Goal: Download file/media

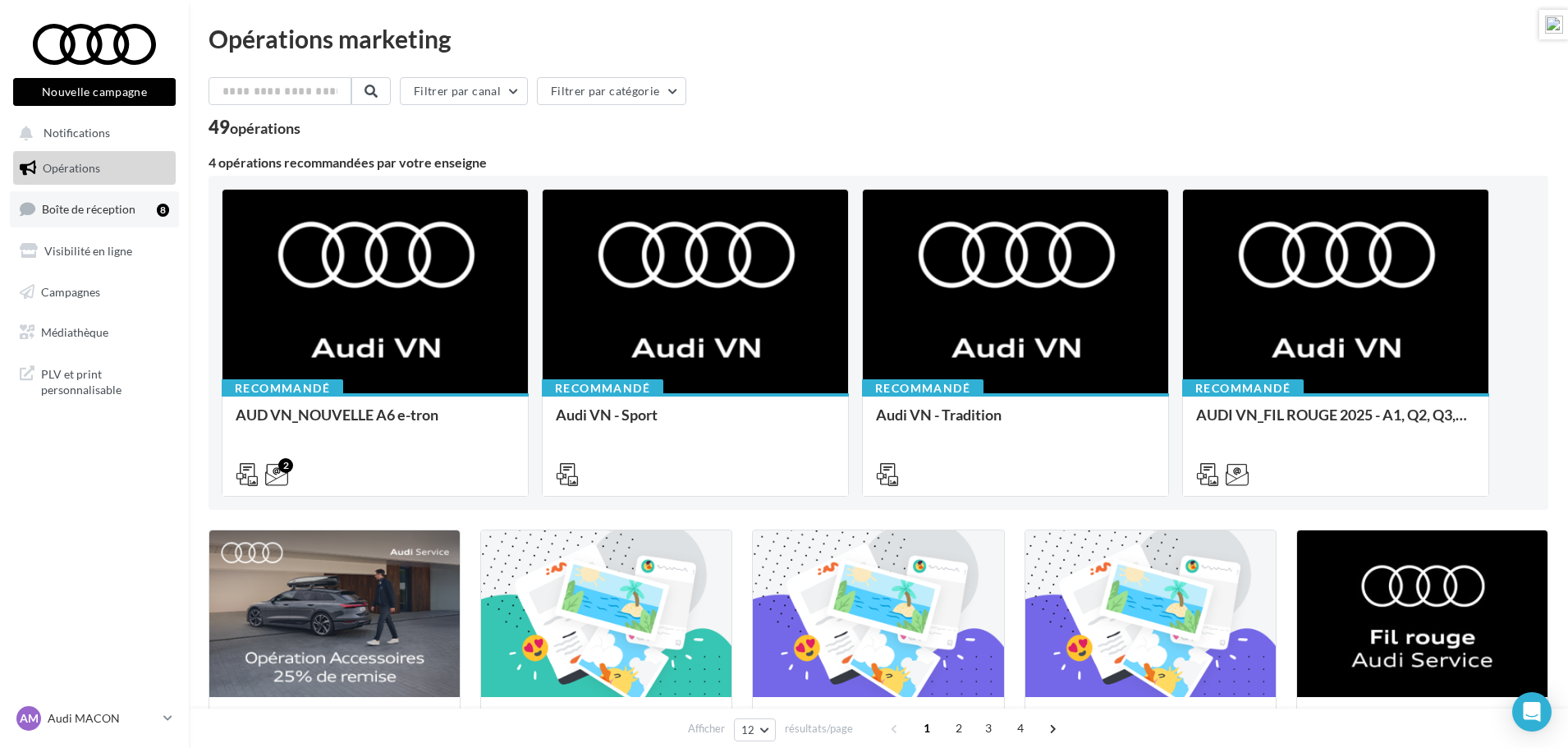
click at [90, 207] on span "Boîte de réception" at bounding box center [89, 209] width 94 height 14
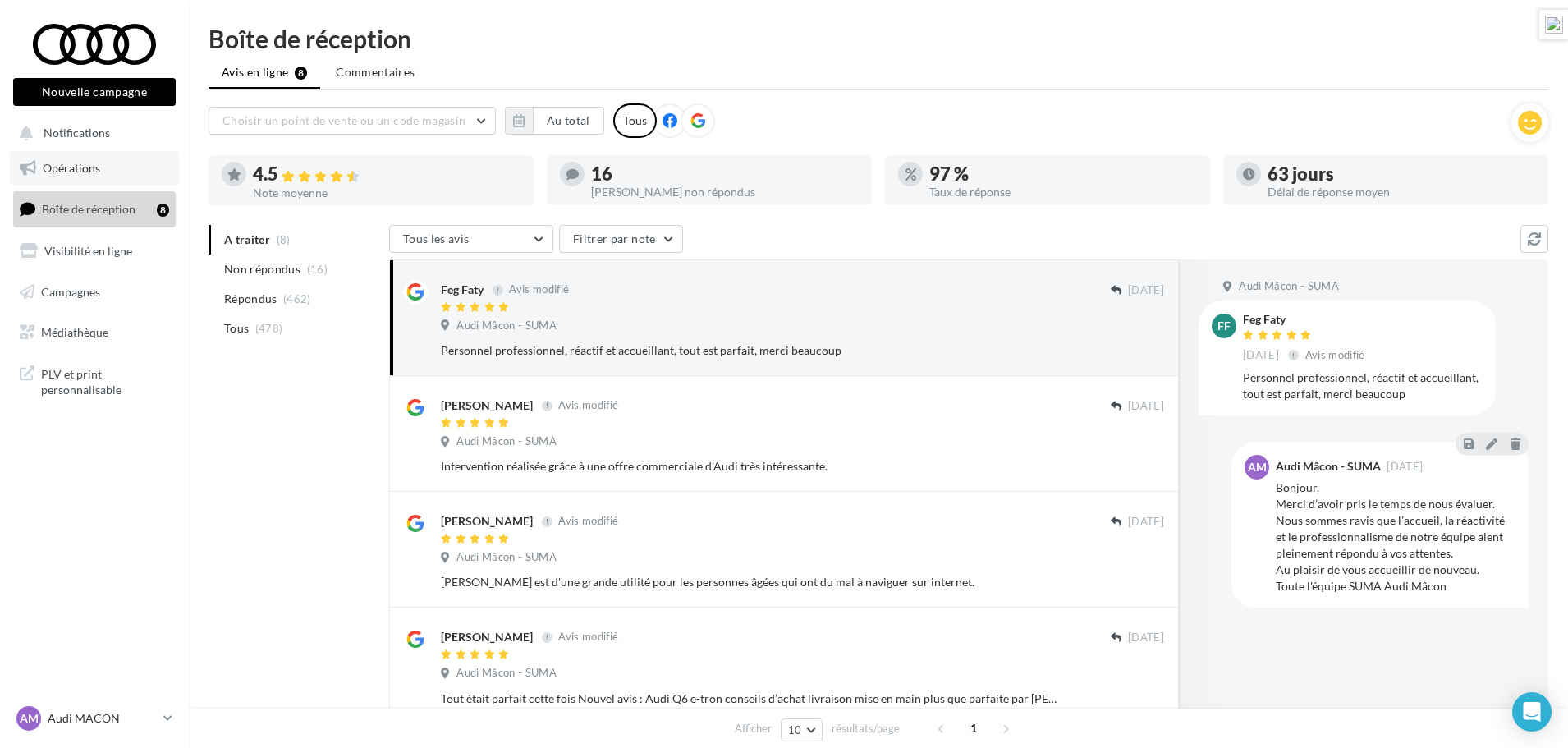
click at [88, 165] on span "Opérations" at bounding box center [72, 168] width 58 height 14
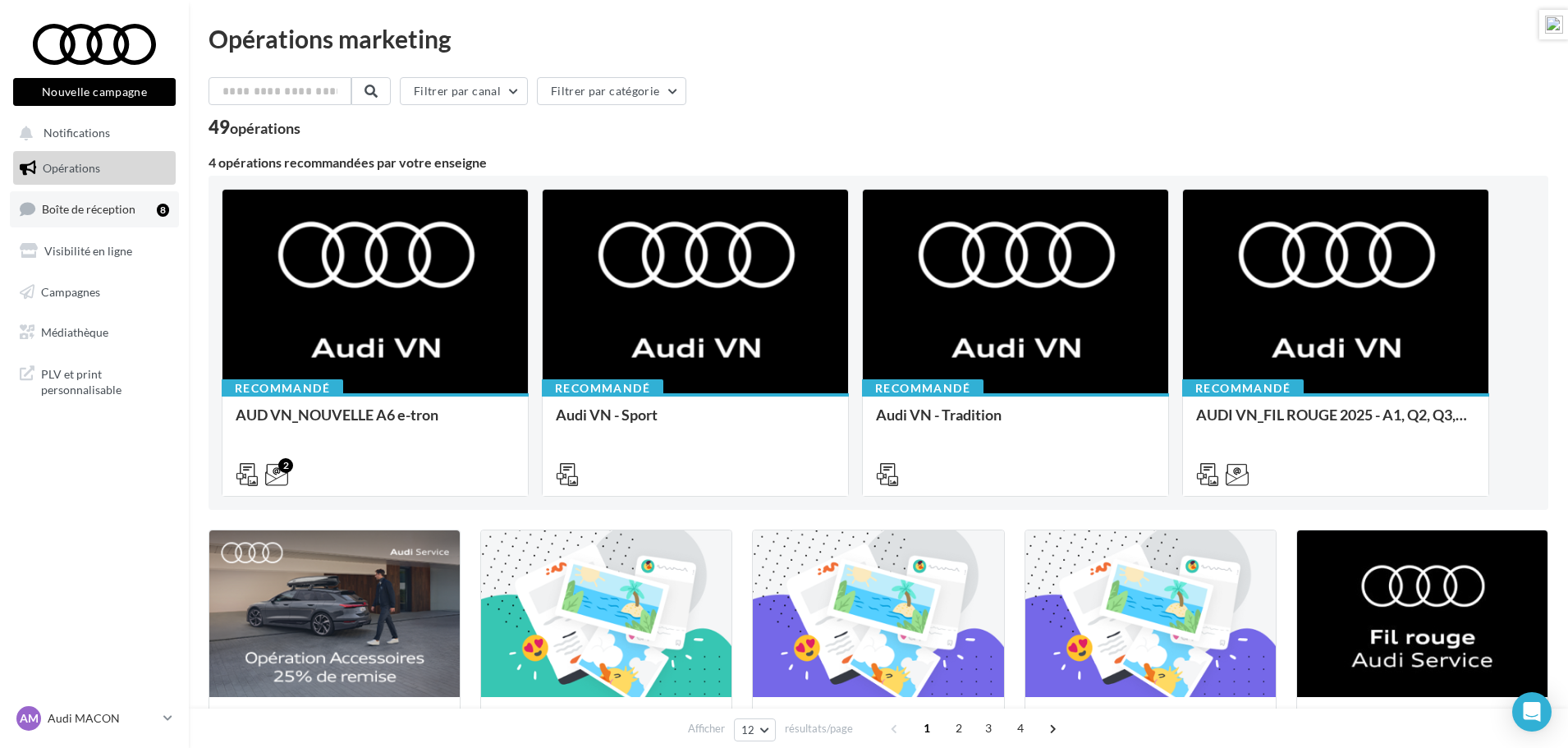
click at [94, 208] on span "Boîte de réception" at bounding box center [89, 209] width 94 height 14
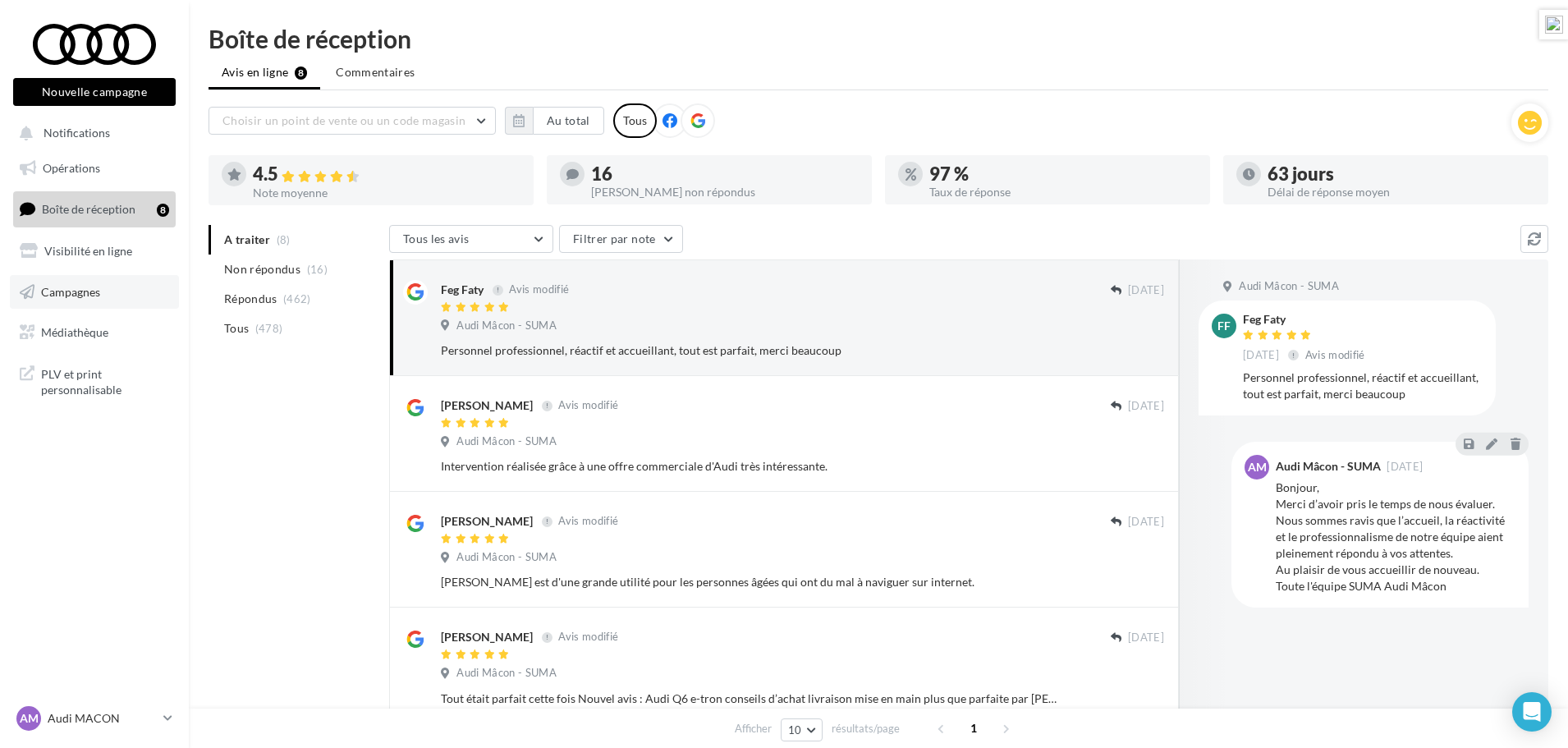
click at [77, 288] on span "Campagnes" at bounding box center [70, 291] width 59 height 14
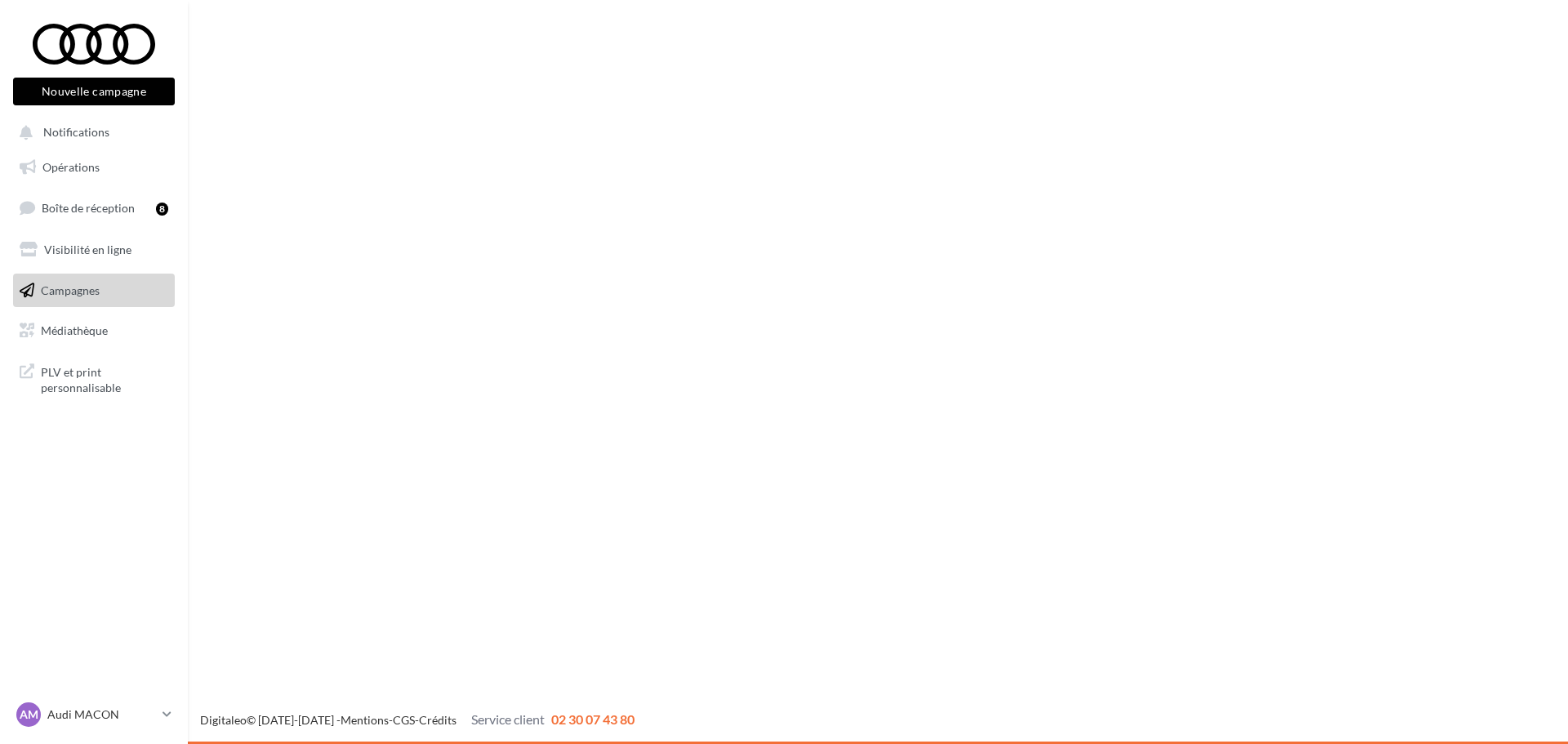
click at [79, 332] on span "Médiathèque" at bounding box center [74, 331] width 67 height 14
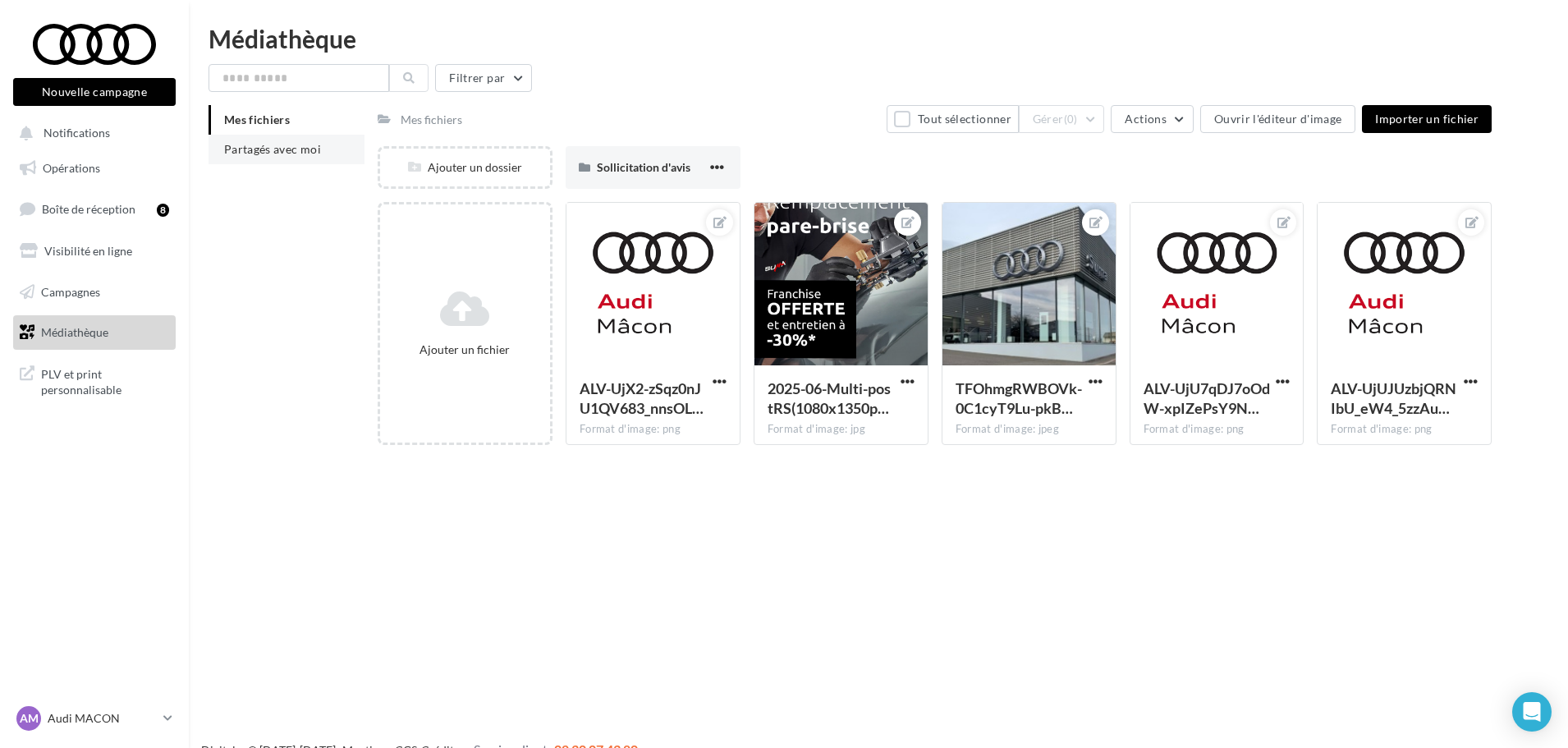
click at [299, 153] on span "Partagés avec moi" at bounding box center [272, 149] width 97 height 14
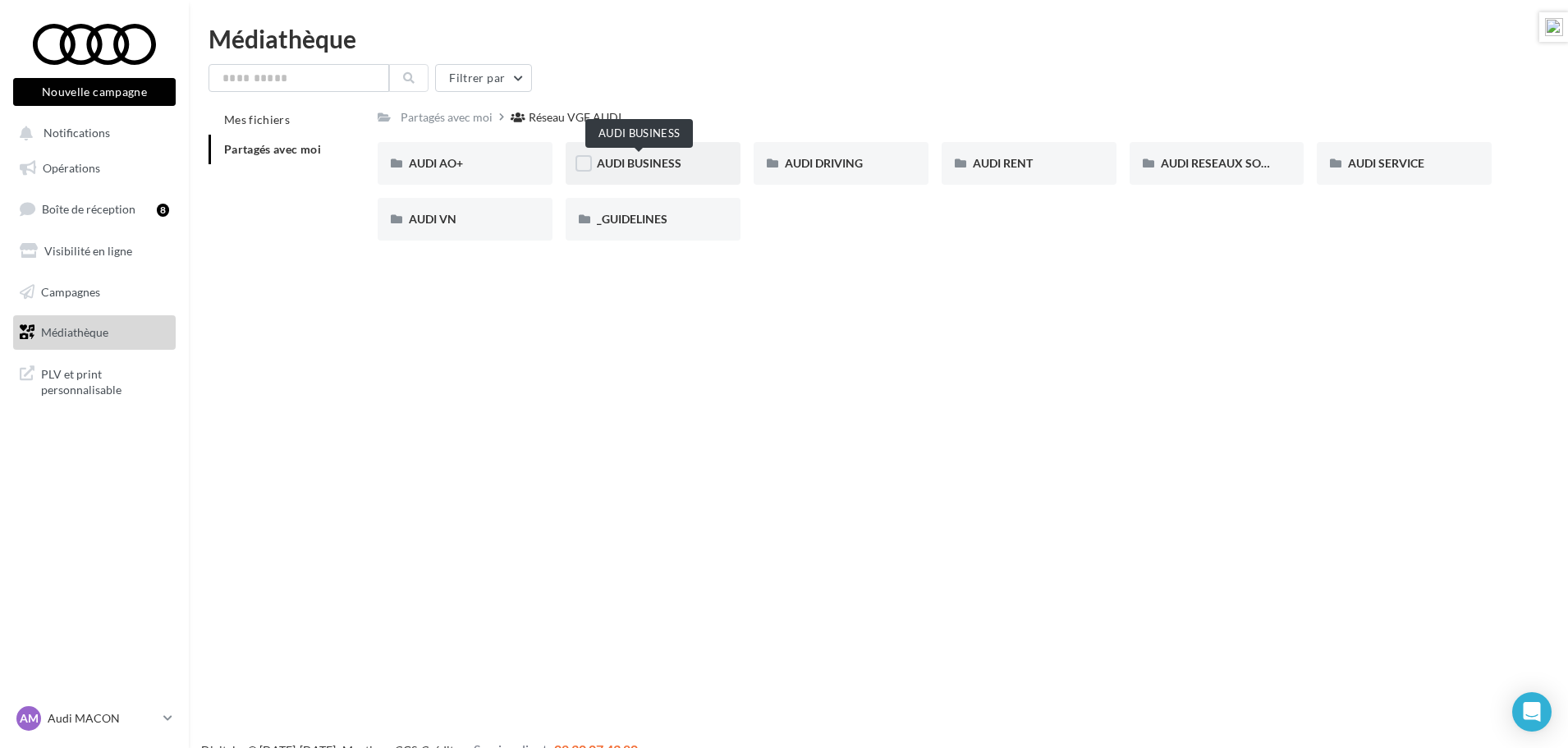
click at [610, 162] on span "AUDI BUSINESS" at bounding box center [638, 163] width 85 height 14
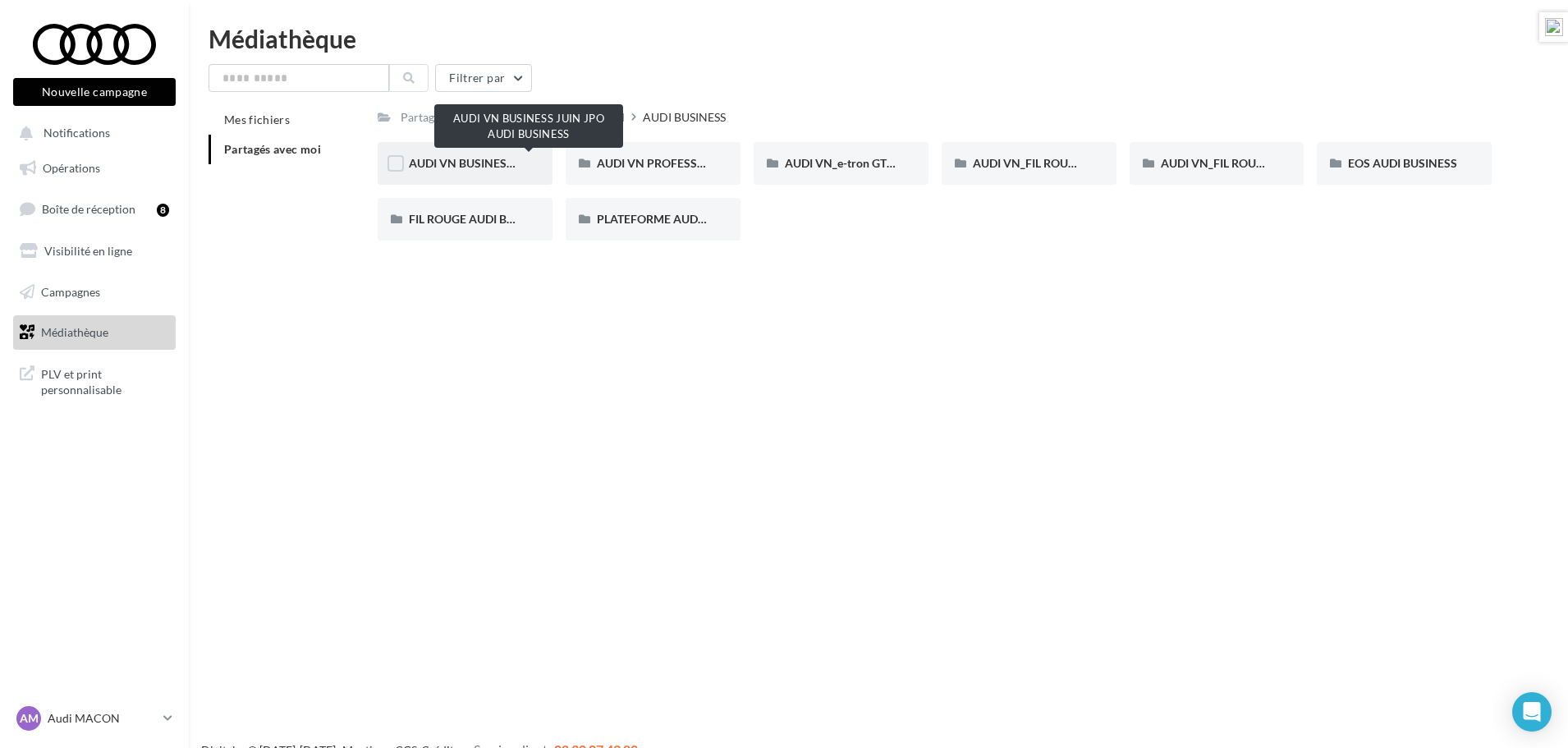
click at [499, 156] on span "AUDI VN BUSINESS JUIN JPO AUDI BUSINESS" at bounding box center [531, 163] width 243 height 14
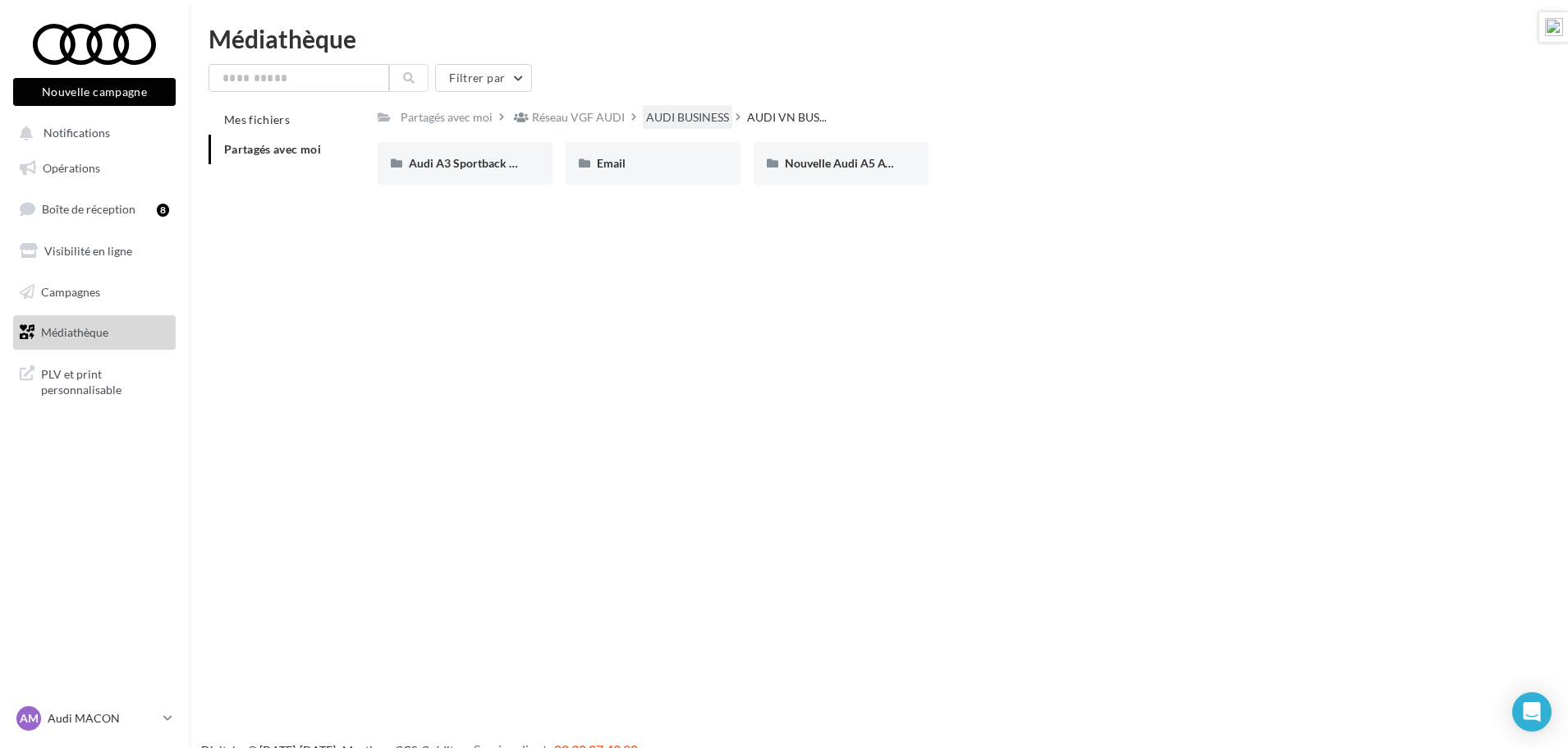
click at [664, 111] on div "AUDI BUSINESS" at bounding box center [687, 118] width 83 height 16
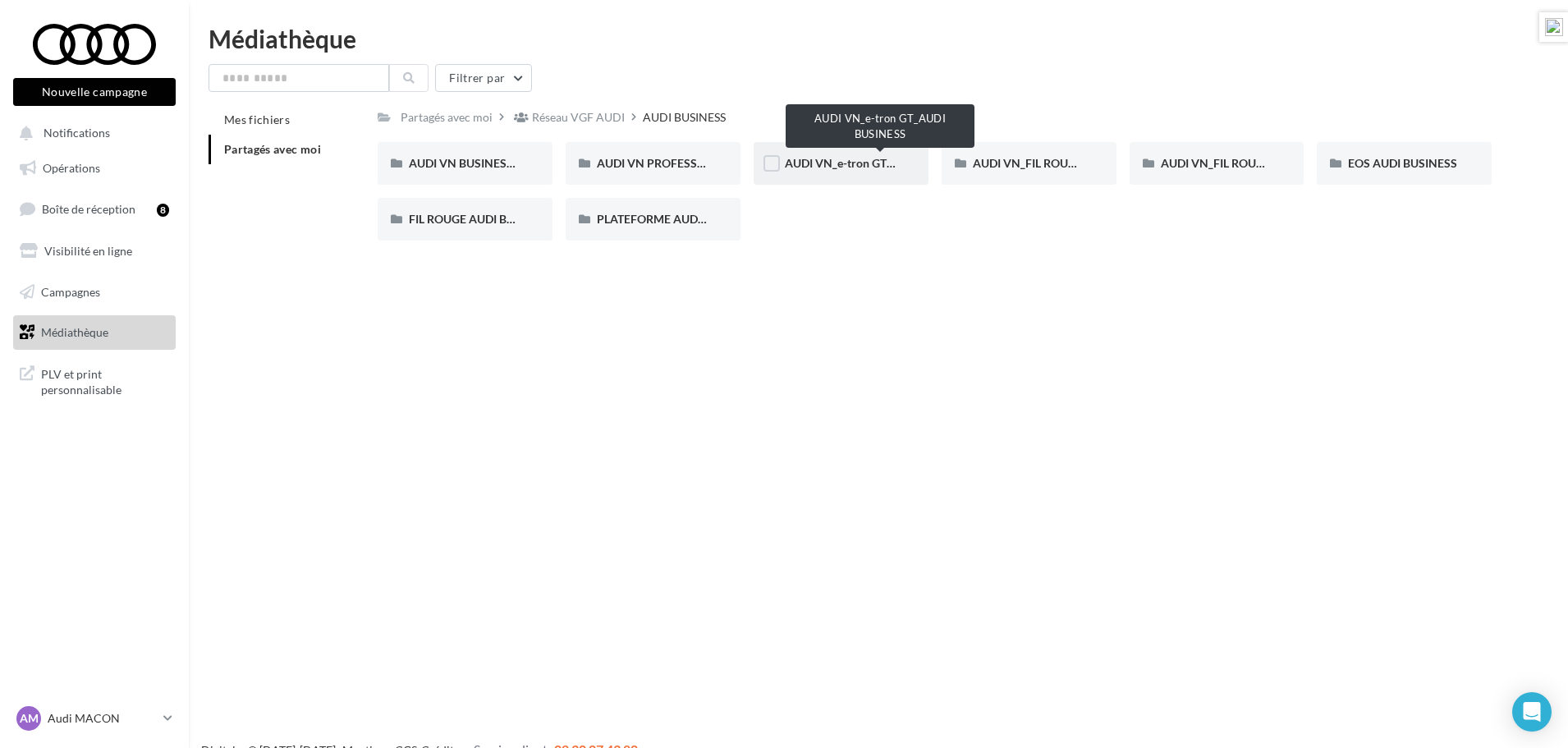
click at [829, 163] on span "AUDI VN_e-tron GT_AUDI BUSINESS" at bounding box center [880, 163] width 191 height 14
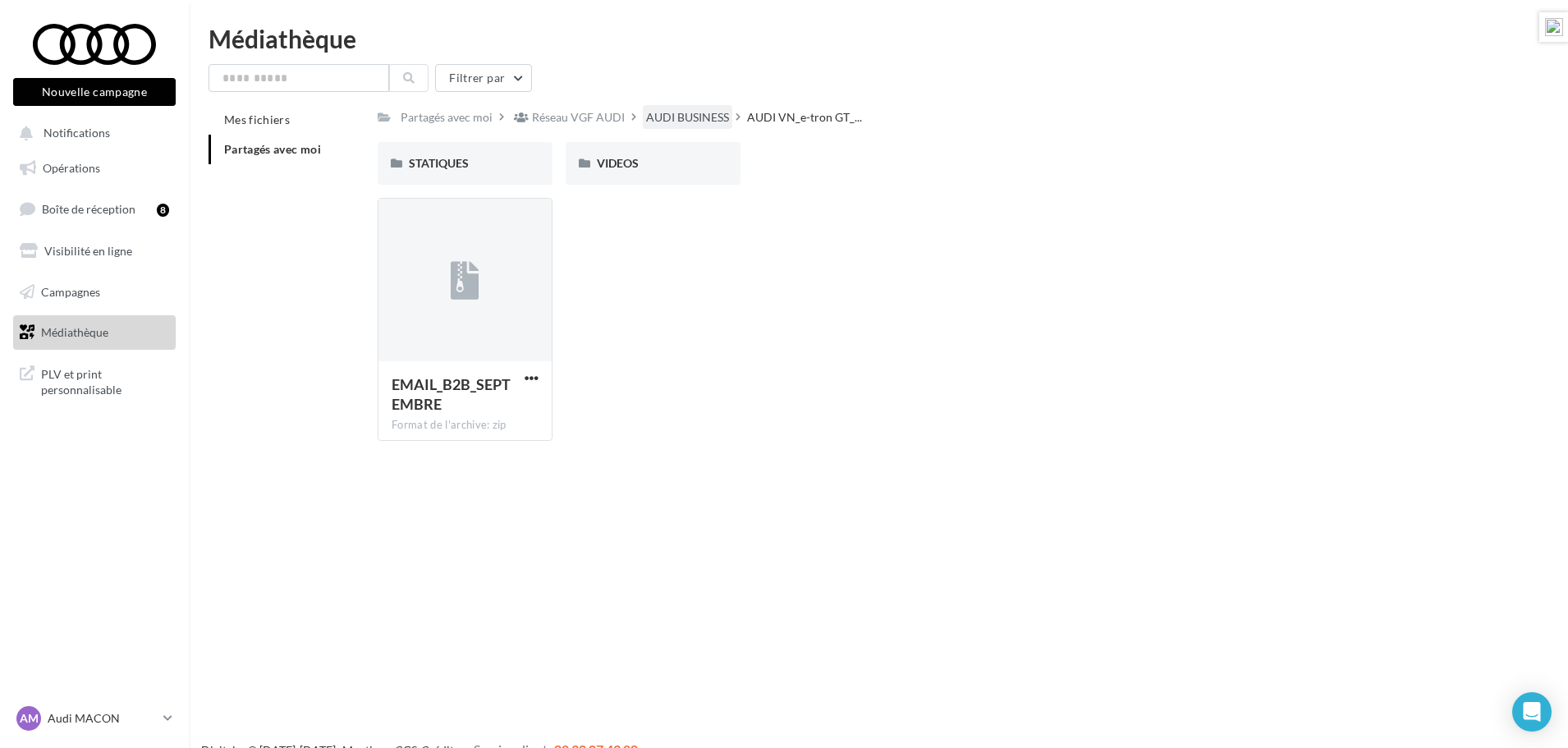
click at [676, 116] on div "AUDI BUSINESS" at bounding box center [687, 118] width 83 height 16
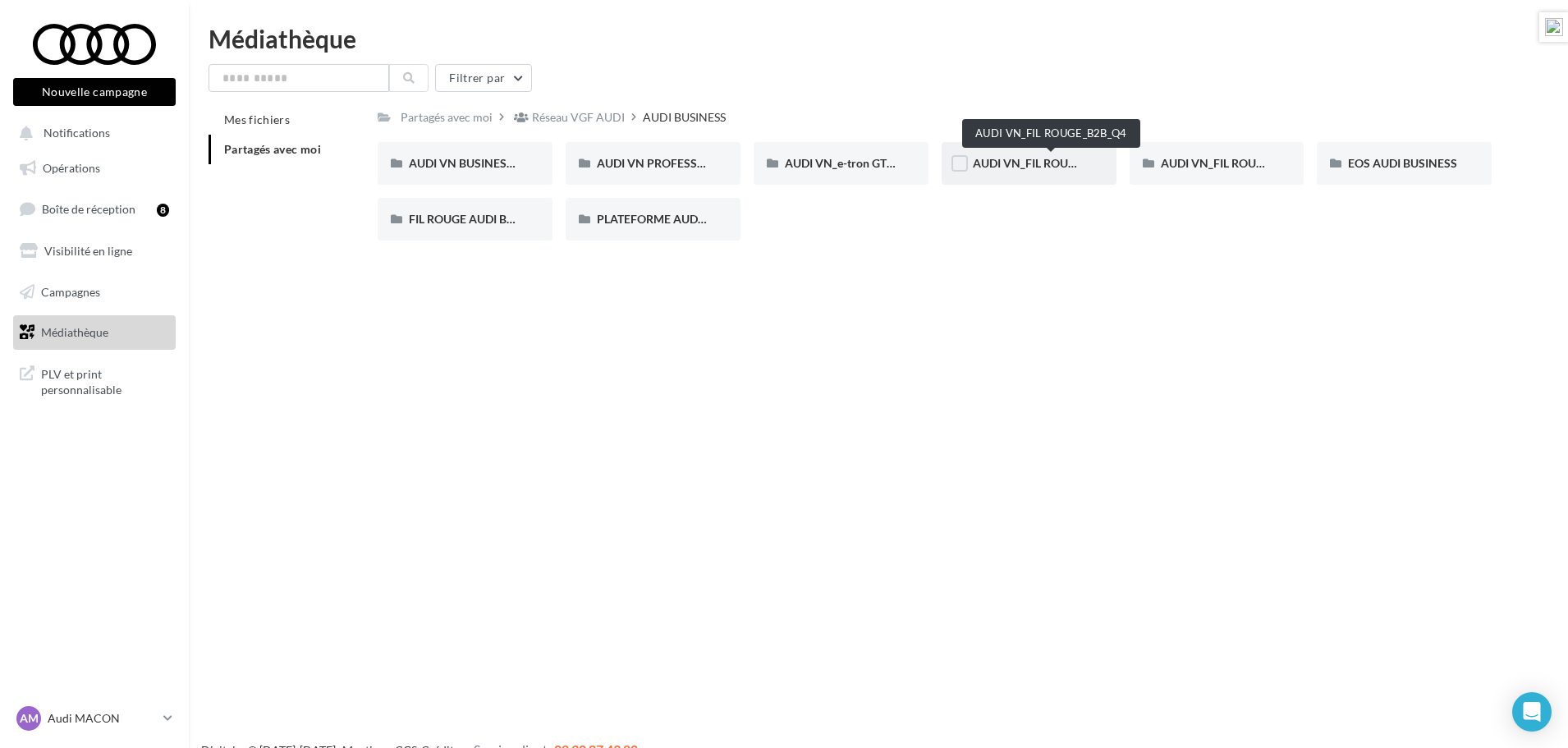
click at [1061, 165] on span "AUDI VN_FIL ROUGE_B2B_Q4" at bounding box center [1050, 163] width 156 height 14
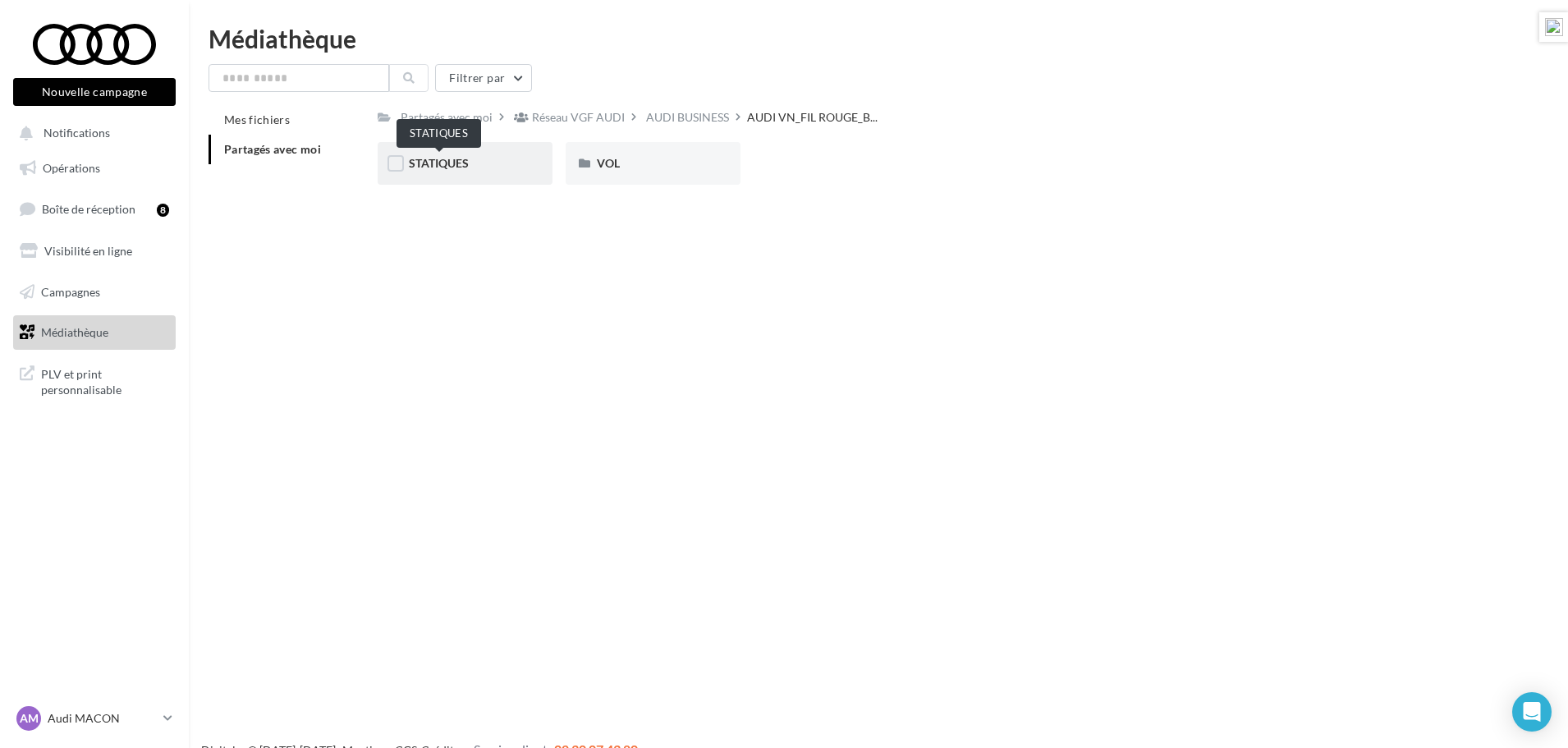
click at [444, 163] on span "STATIQUES" at bounding box center [439, 163] width 60 height 14
click at [431, 165] on span "LINKEDIN" at bounding box center [436, 163] width 54 height 14
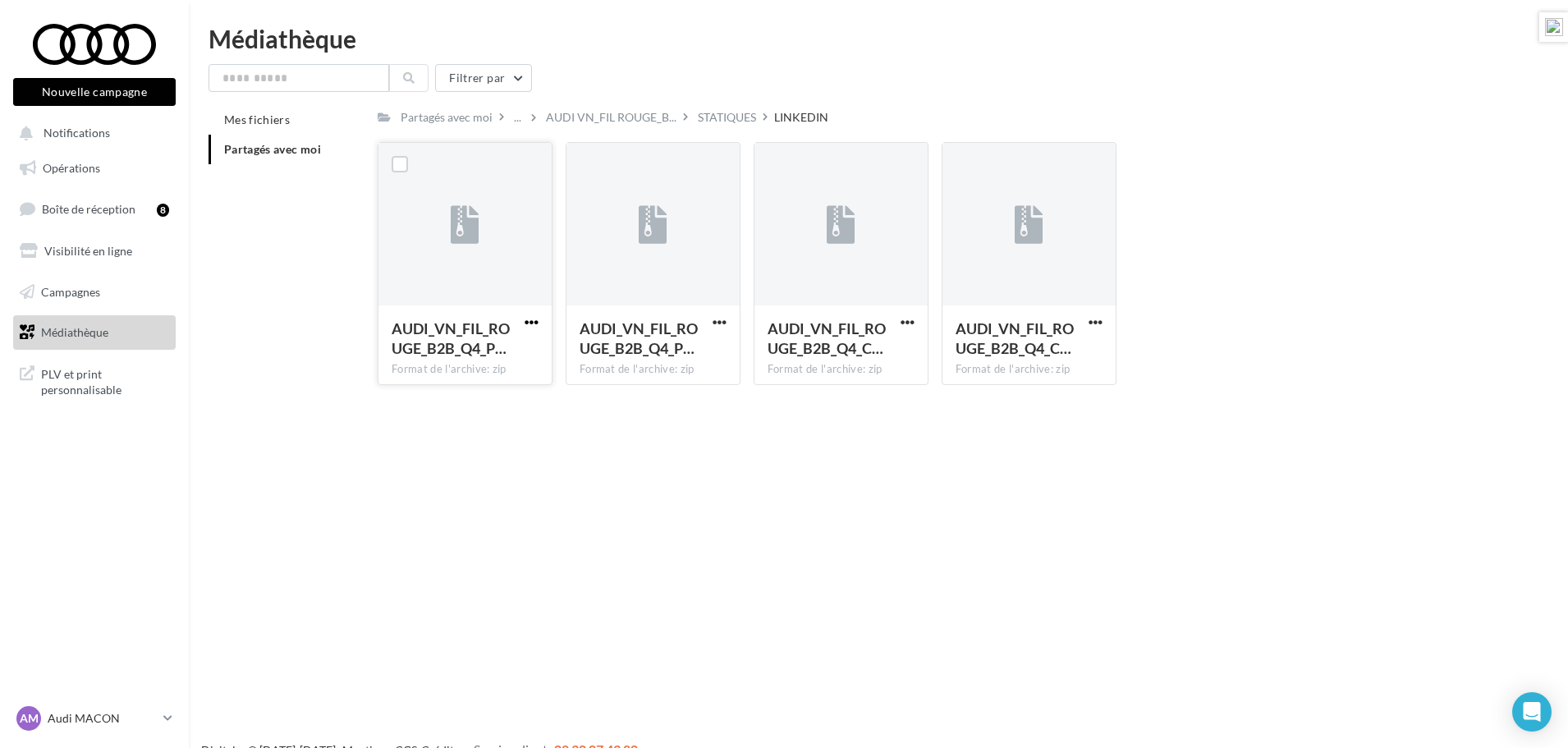
click at [531, 322] on span "button" at bounding box center [532, 323] width 14 height 14
click at [484, 353] on button "Télécharger" at bounding box center [459, 355] width 164 height 43
click at [920, 326] on div "AUDI_VN_FIL_ROUGE_B2B_Q4_C… Format de l'archive: zip" at bounding box center [841, 264] width 175 height 243
click at [915, 321] on button "button" at bounding box center [907, 324] width 21 height 16
click at [871, 347] on button "Télécharger" at bounding box center [835, 355] width 164 height 43
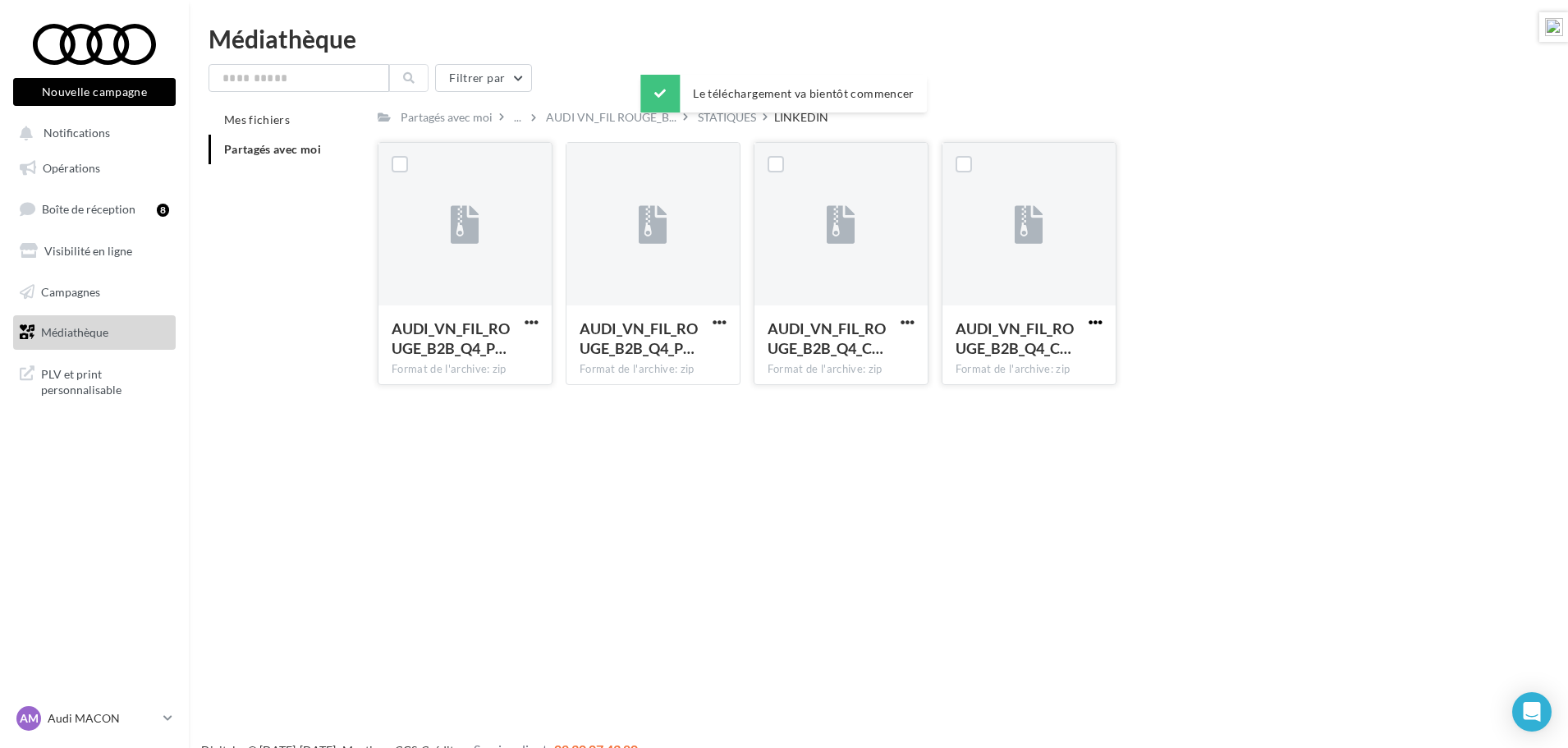
click at [1099, 321] on span "button" at bounding box center [1095, 323] width 14 height 14
click at [1047, 347] on button "Télécharger" at bounding box center [1023, 355] width 164 height 43
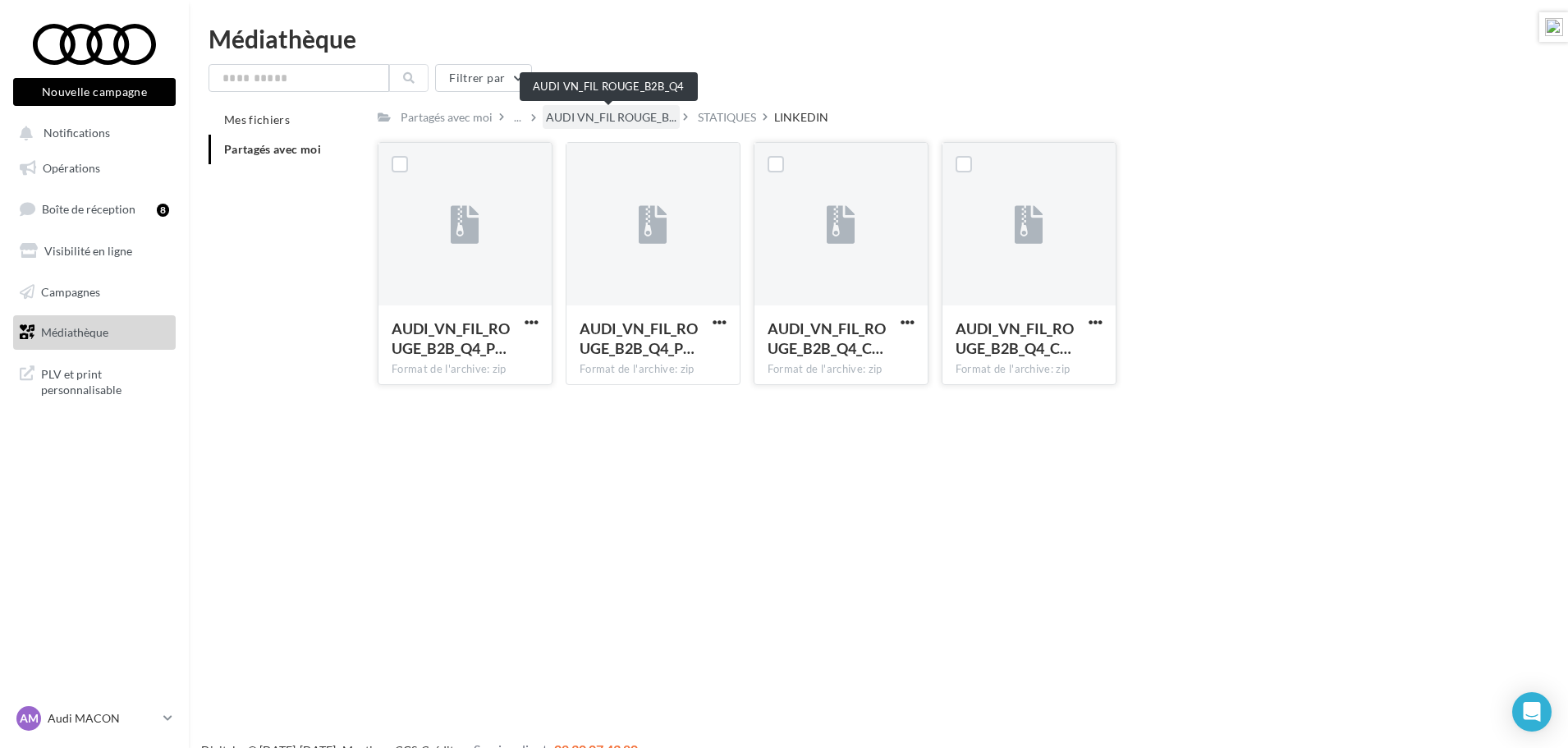
click at [579, 115] on span "AUDI VN_FIL ROUGE_B..." at bounding box center [610, 118] width 130 height 16
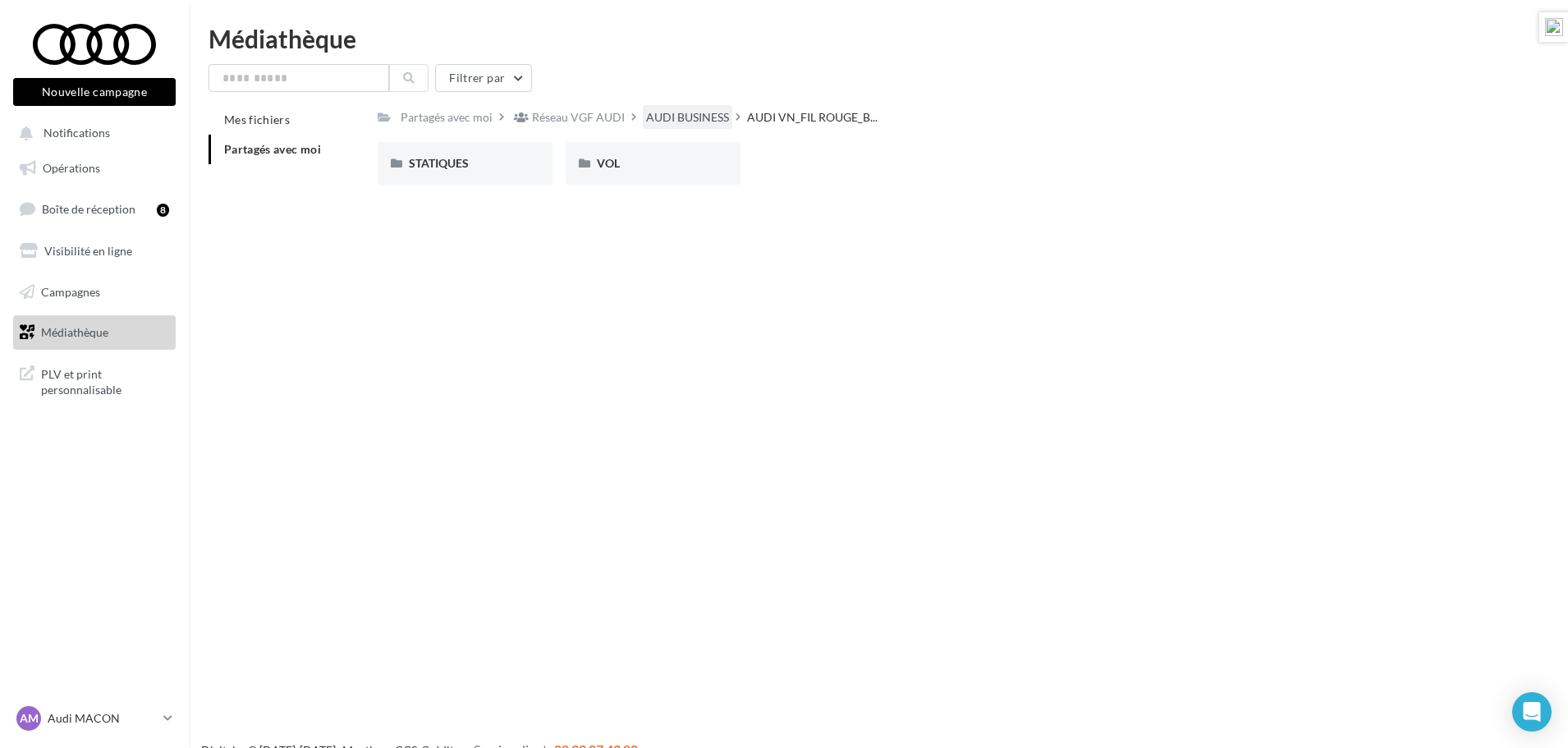
click at [687, 117] on div "AUDI BUSINESS" at bounding box center [687, 118] width 83 height 16
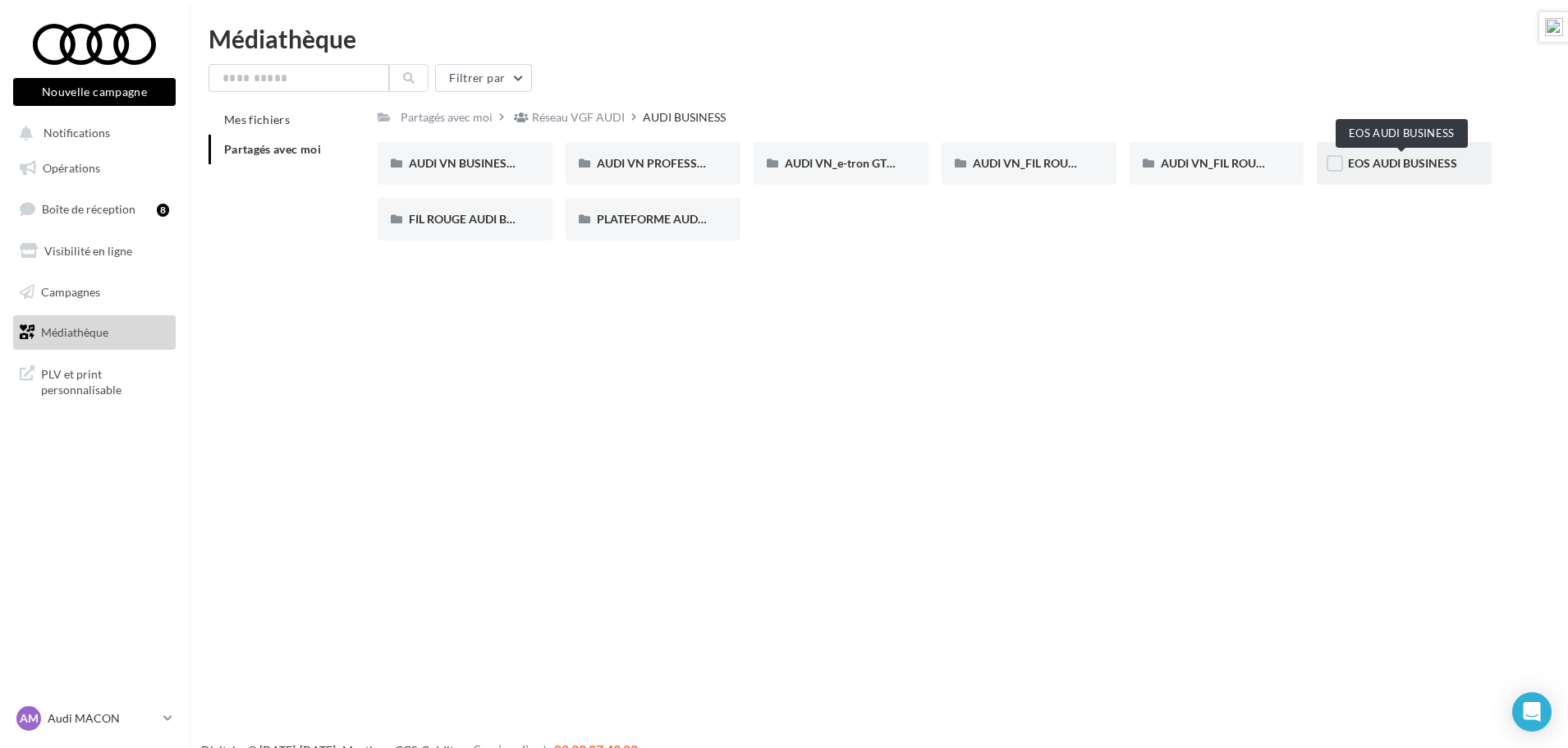
click at [1390, 165] on span "EOS AUDI BUSINESS" at bounding box center [1403, 163] width 110 height 14
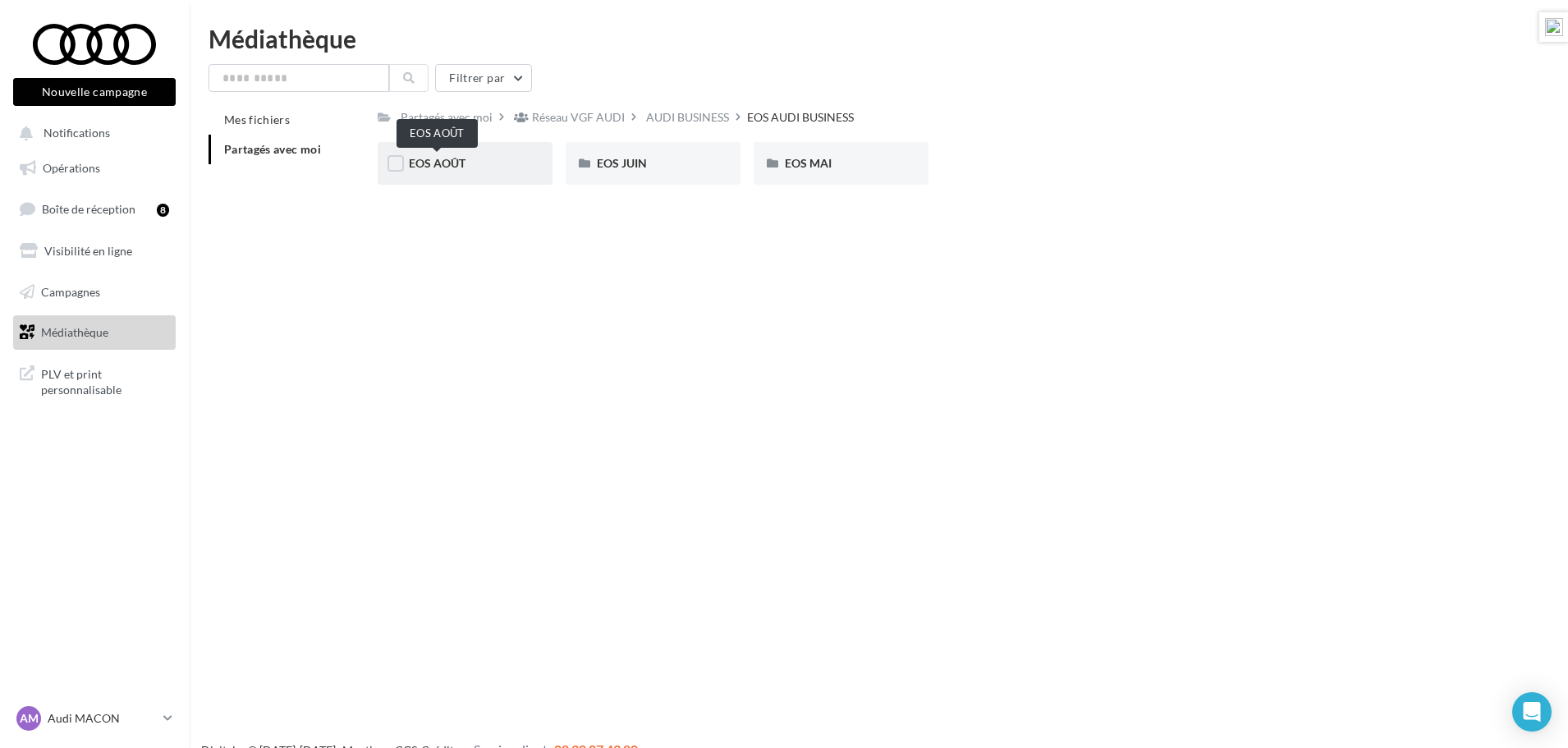
click at [439, 167] on span "EOS AOÛT" at bounding box center [437, 163] width 57 height 14
click at [707, 123] on div "EOS AUDI BUSINESS" at bounding box center [703, 118] width 107 height 16
click at [671, 113] on div "AUDI BUSINESS" at bounding box center [687, 118] width 83 height 16
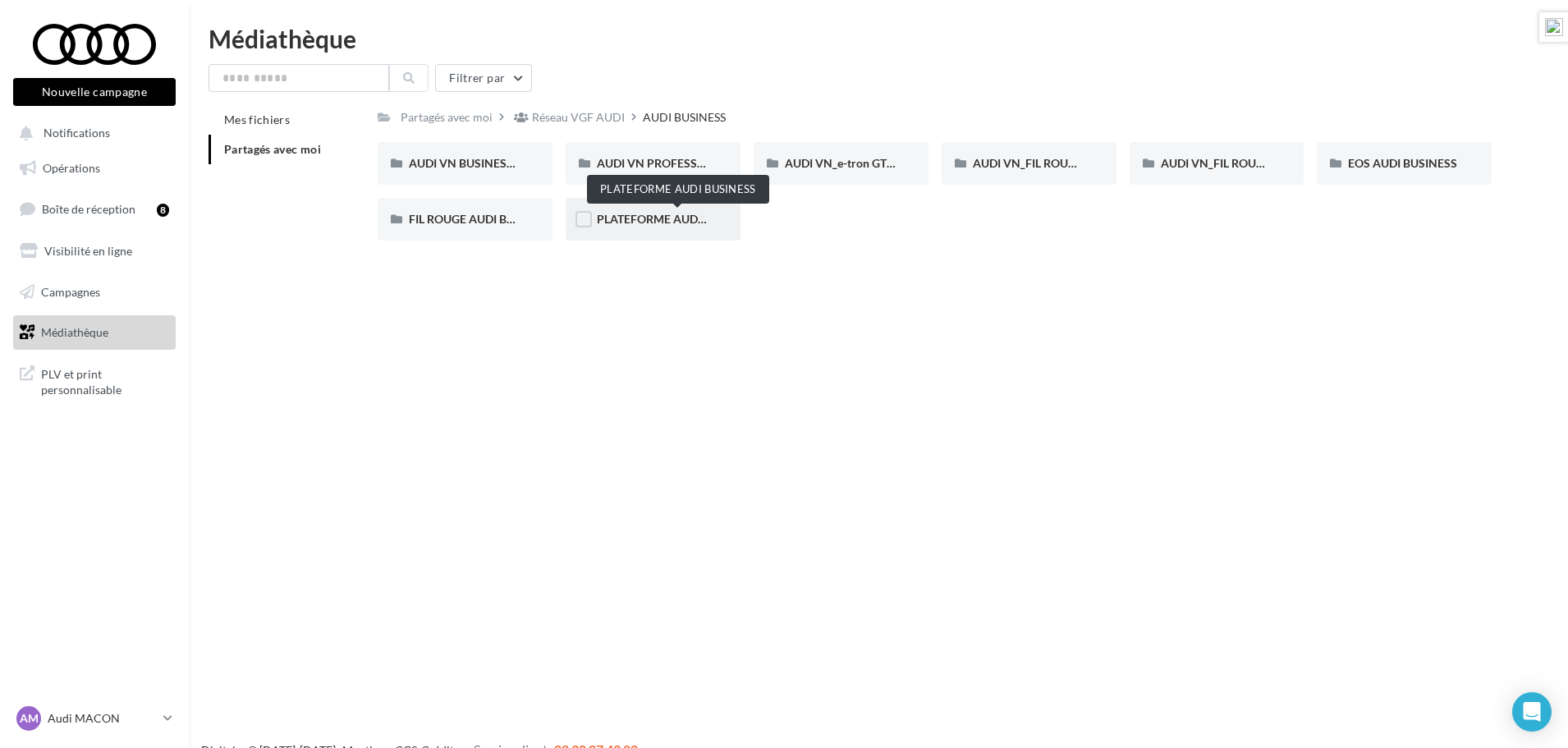
click at [681, 220] on span "PLATEFORME AUDI BUSINESS" at bounding box center [677, 219] width 161 height 14
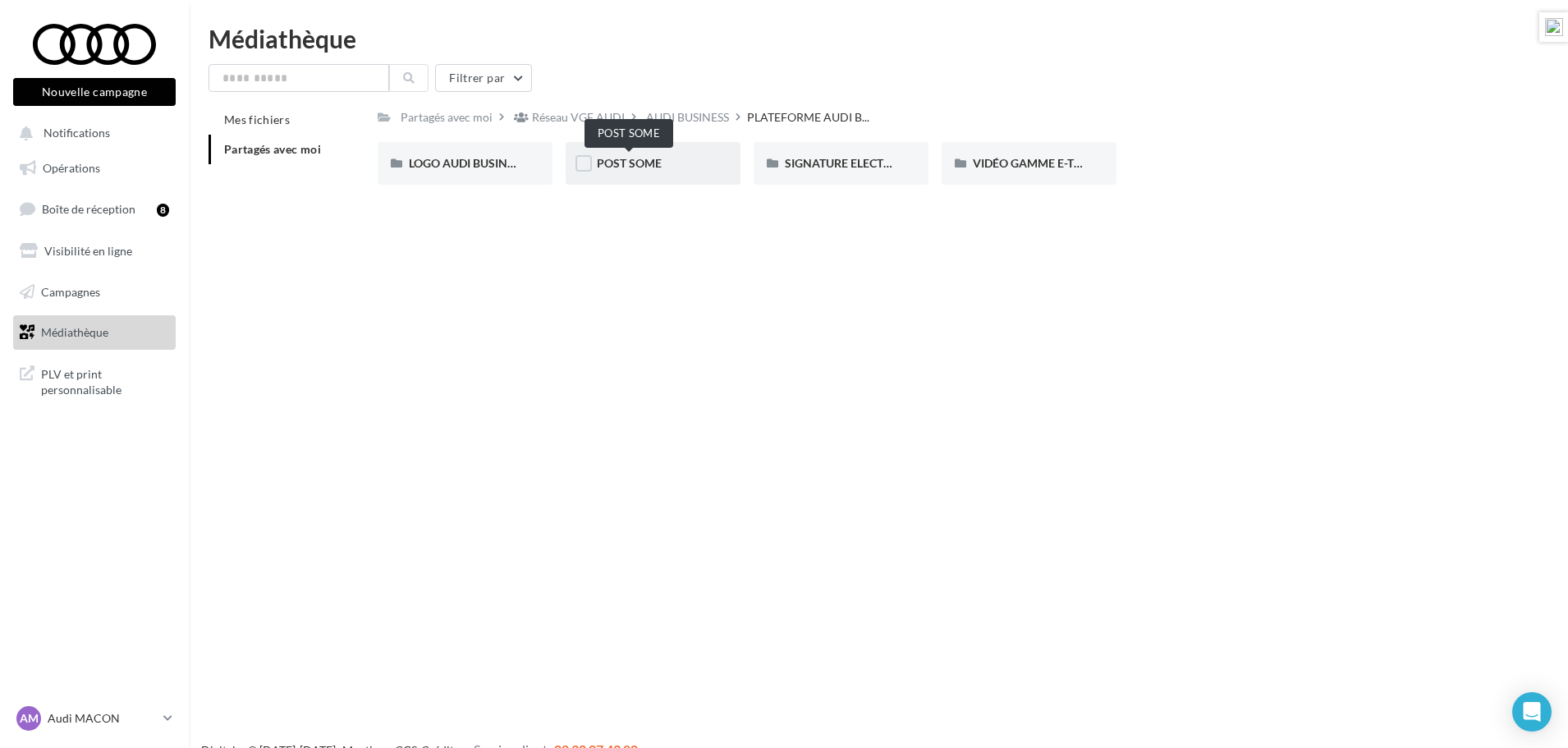
click at [643, 165] on span "POST SOME" at bounding box center [628, 163] width 65 height 14
click at [664, 166] on span "MODÈLES TFSI e" at bounding box center [639, 163] width 87 height 14
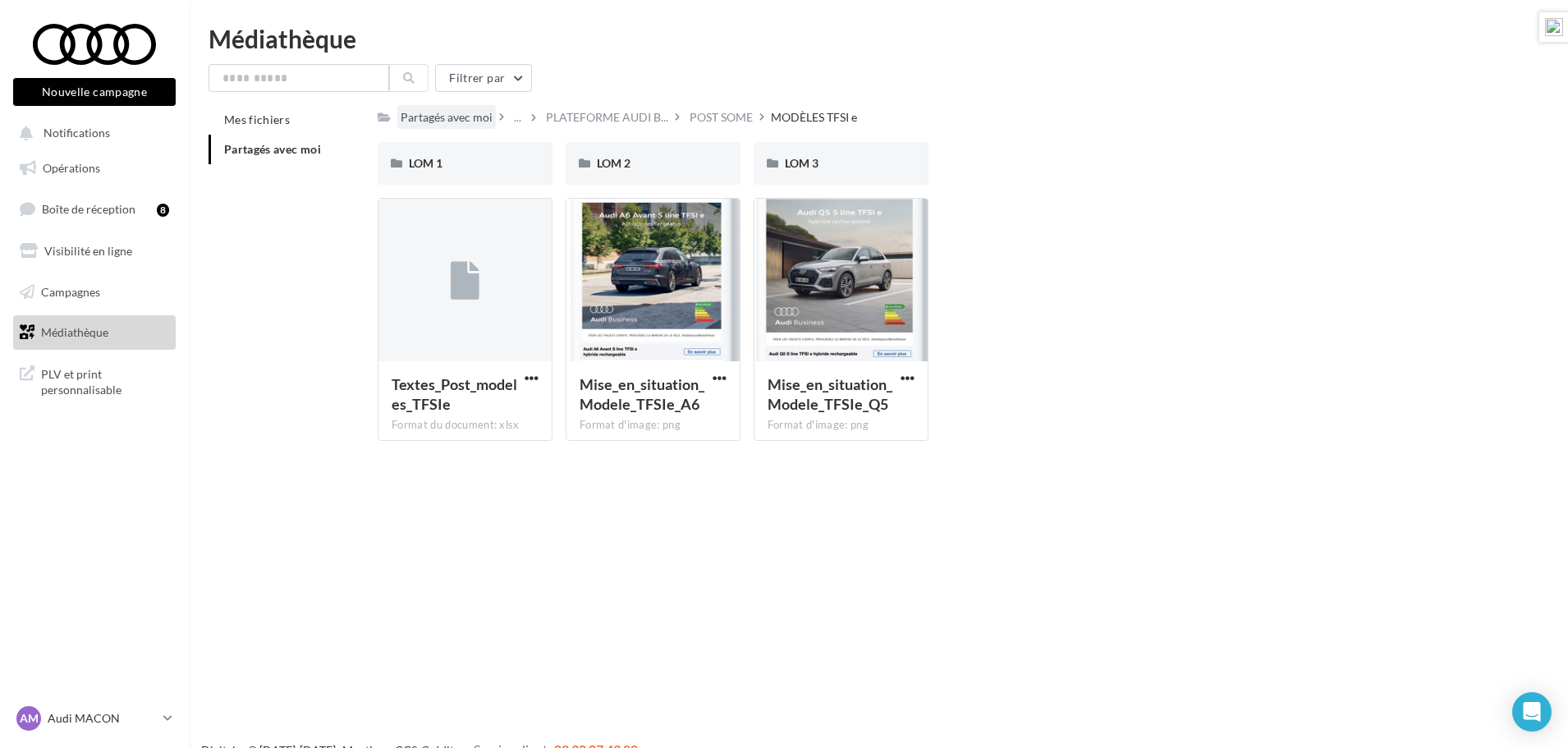
click at [421, 114] on div "Partagés avec moi" at bounding box center [446, 118] width 92 height 16
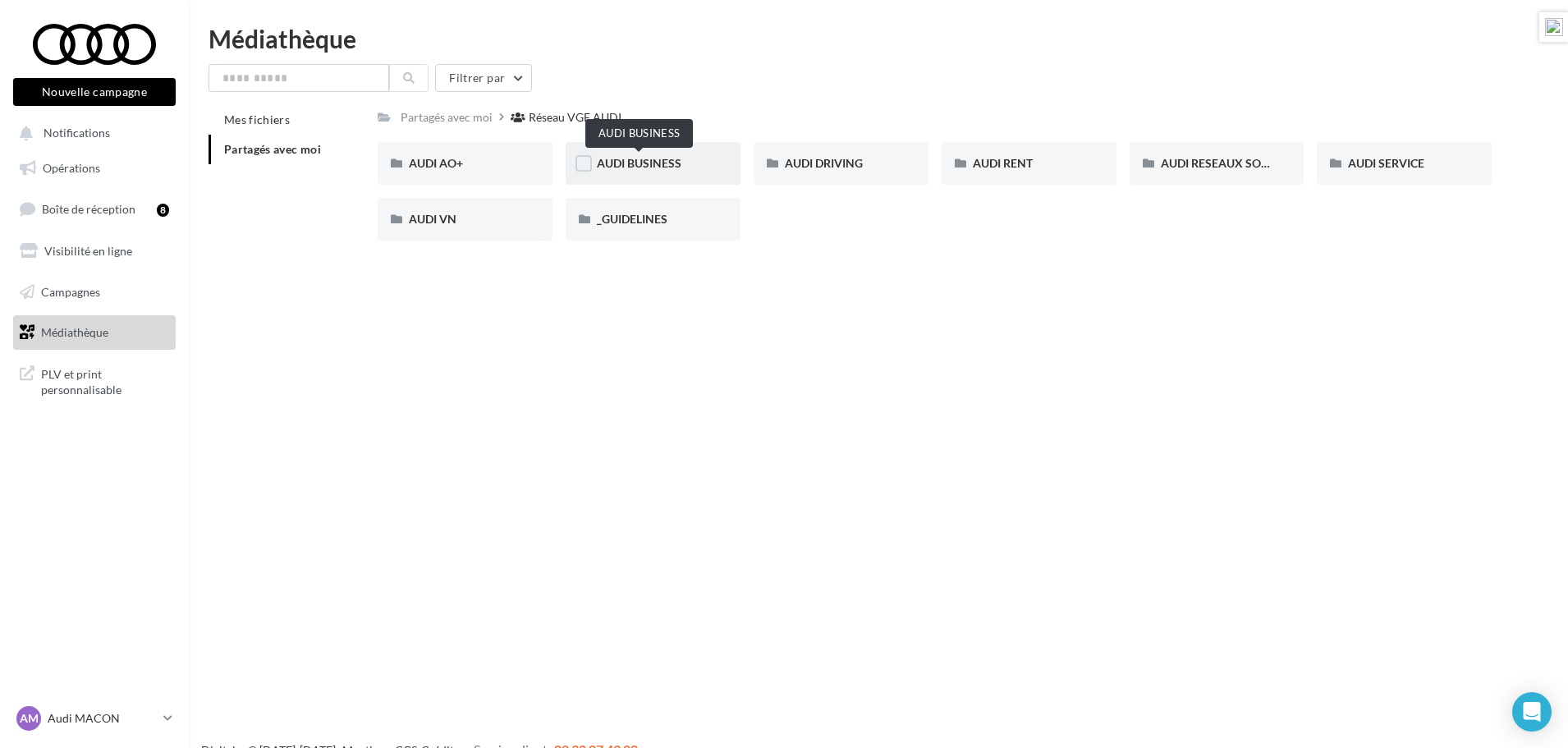
click at [655, 170] on span "AUDI BUSINESS" at bounding box center [638, 163] width 85 height 14
click at [337, 84] on input "text" at bounding box center [298, 78] width 180 height 28
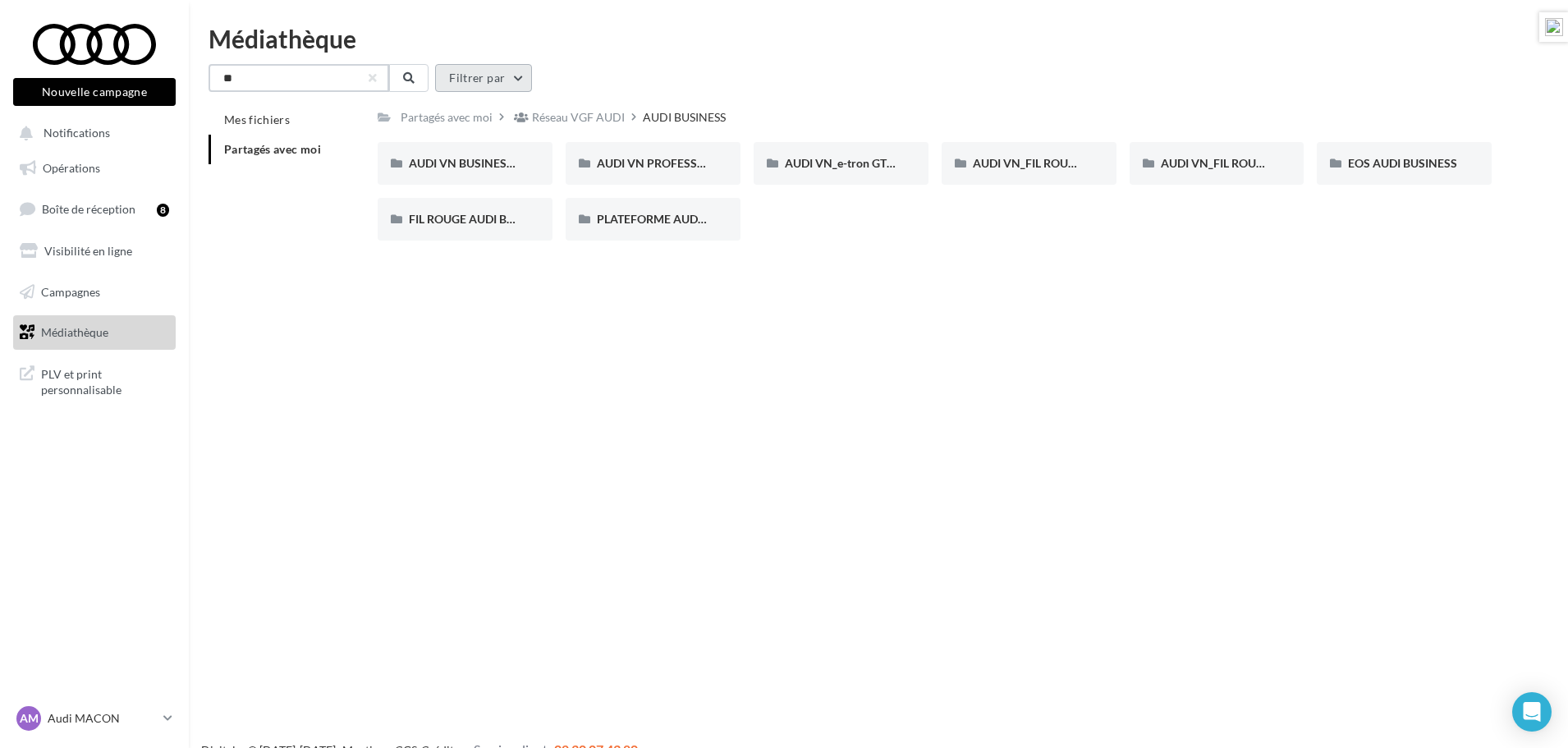
type input "**"
click at [498, 83] on button "Filtrer par" at bounding box center [483, 78] width 97 height 28
click at [1022, 359] on div "Nouvelle campagne Nouvelle campagne Notifications Opérations Boîte de réception…" at bounding box center [784, 399] width 1568 height 748
click at [491, 219] on span "FIL ROUGE AUDI BUSINESS 2025" at bounding box center [496, 219] width 173 height 14
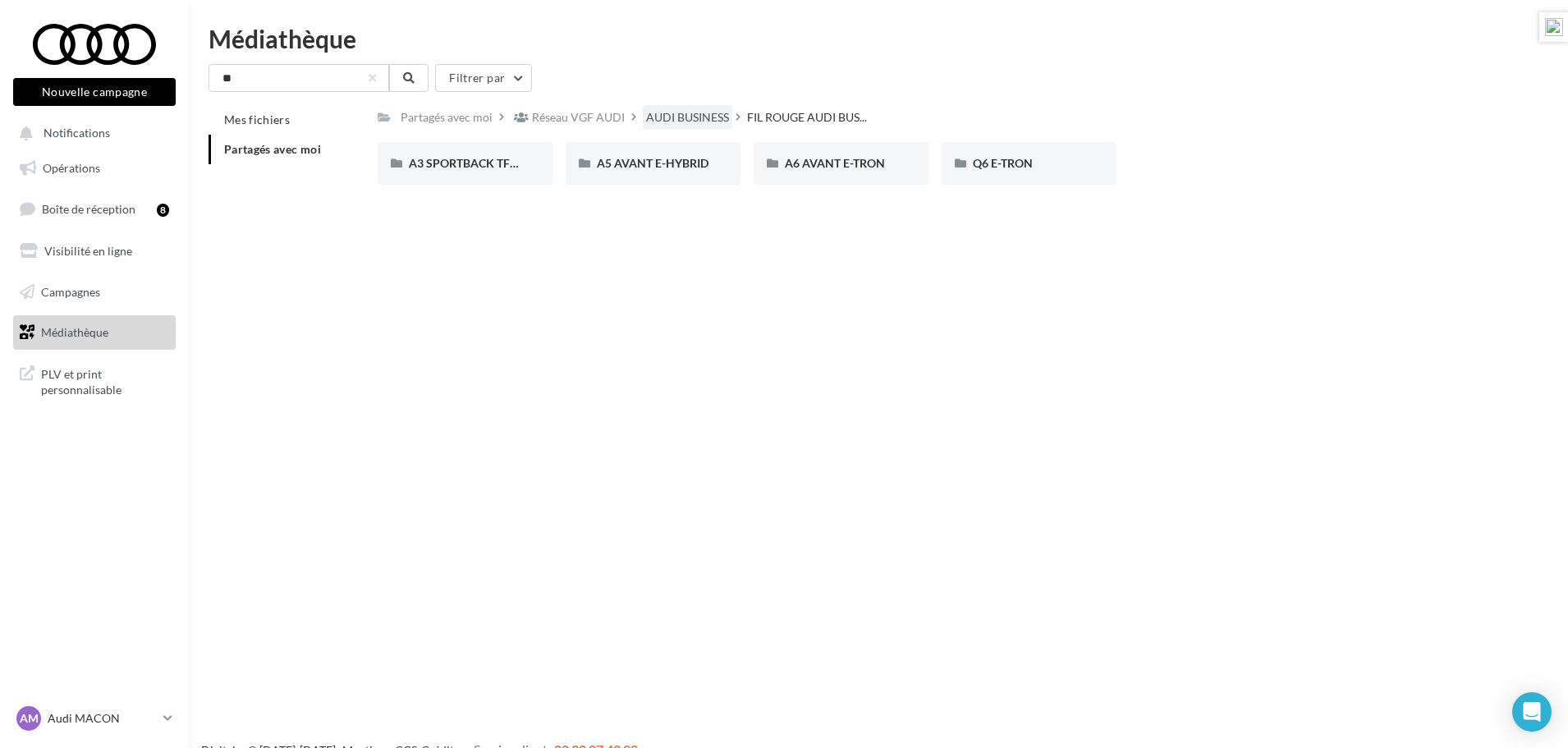
click at [656, 114] on div "AUDI BUSINESS" at bounding box center [687, 118] width 83 height 16
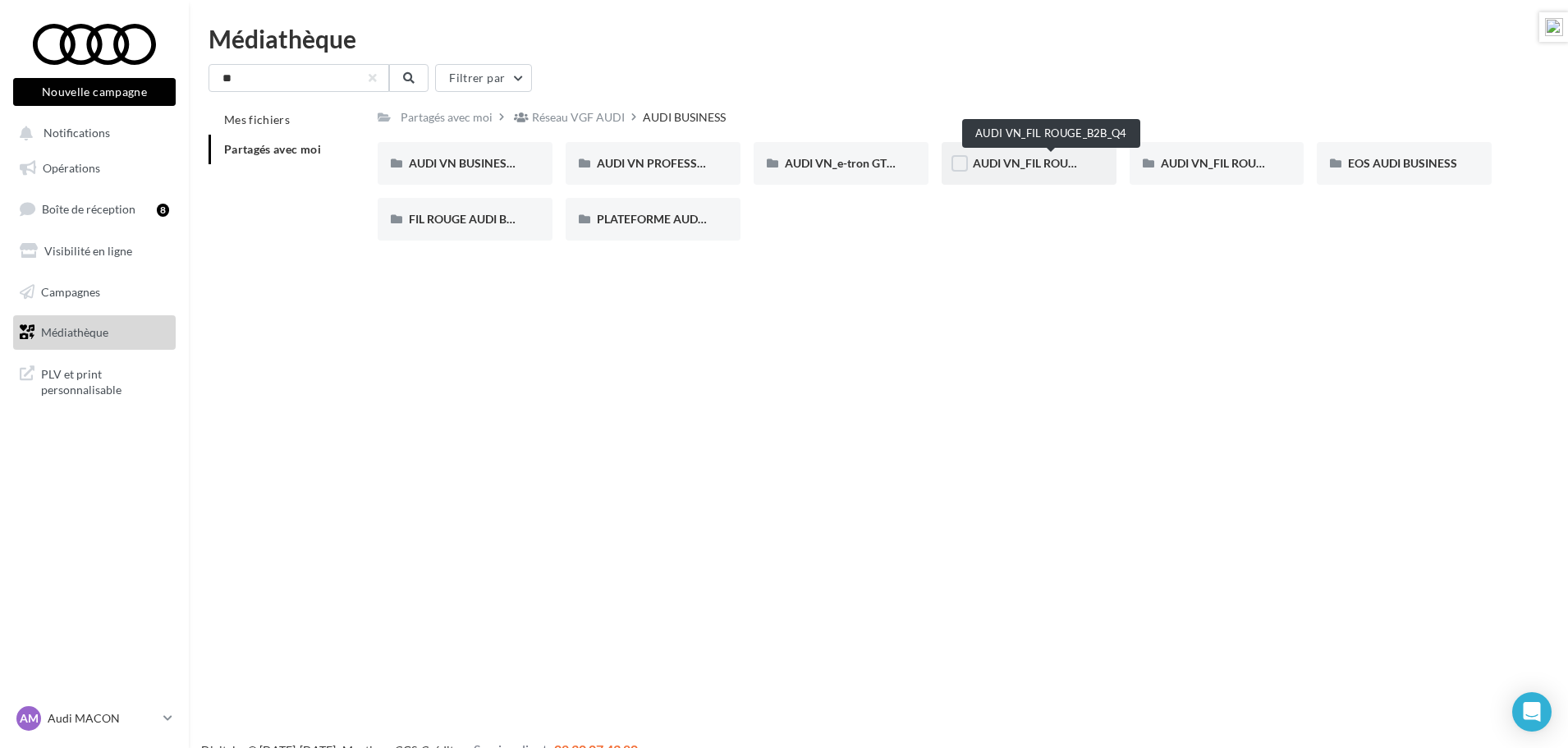
click at [1033, 160] on span "AUDI VN_FIL ROUGE_B2B_Q4" at bounding box center [1050, 163] width 156 height 14
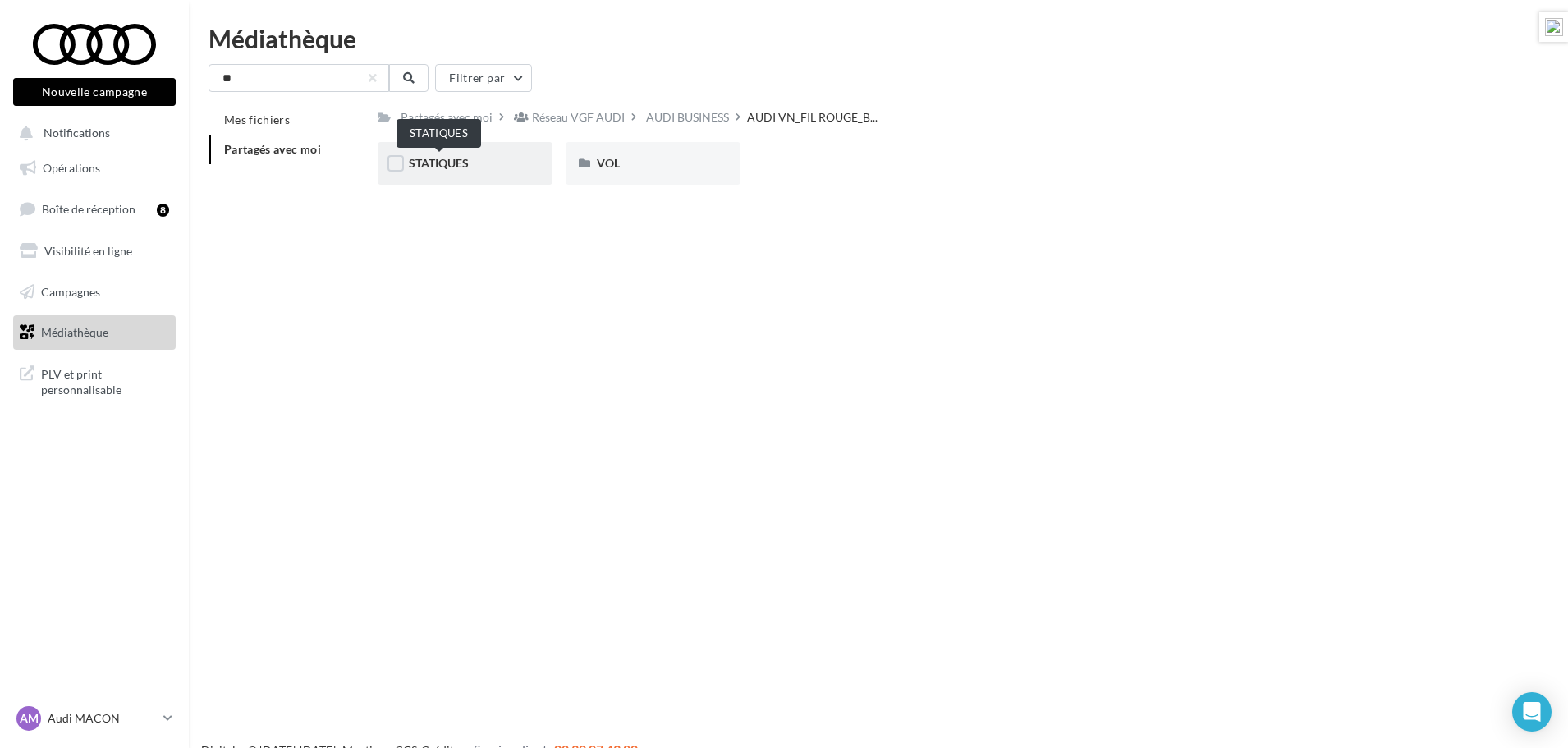
click at [461, 160] on span "STATIQUES" at bounding box center [439, 163] width 60 height 14
click at [615, 159] on span "META" at bounding box center [611, 163] width 31 height 14
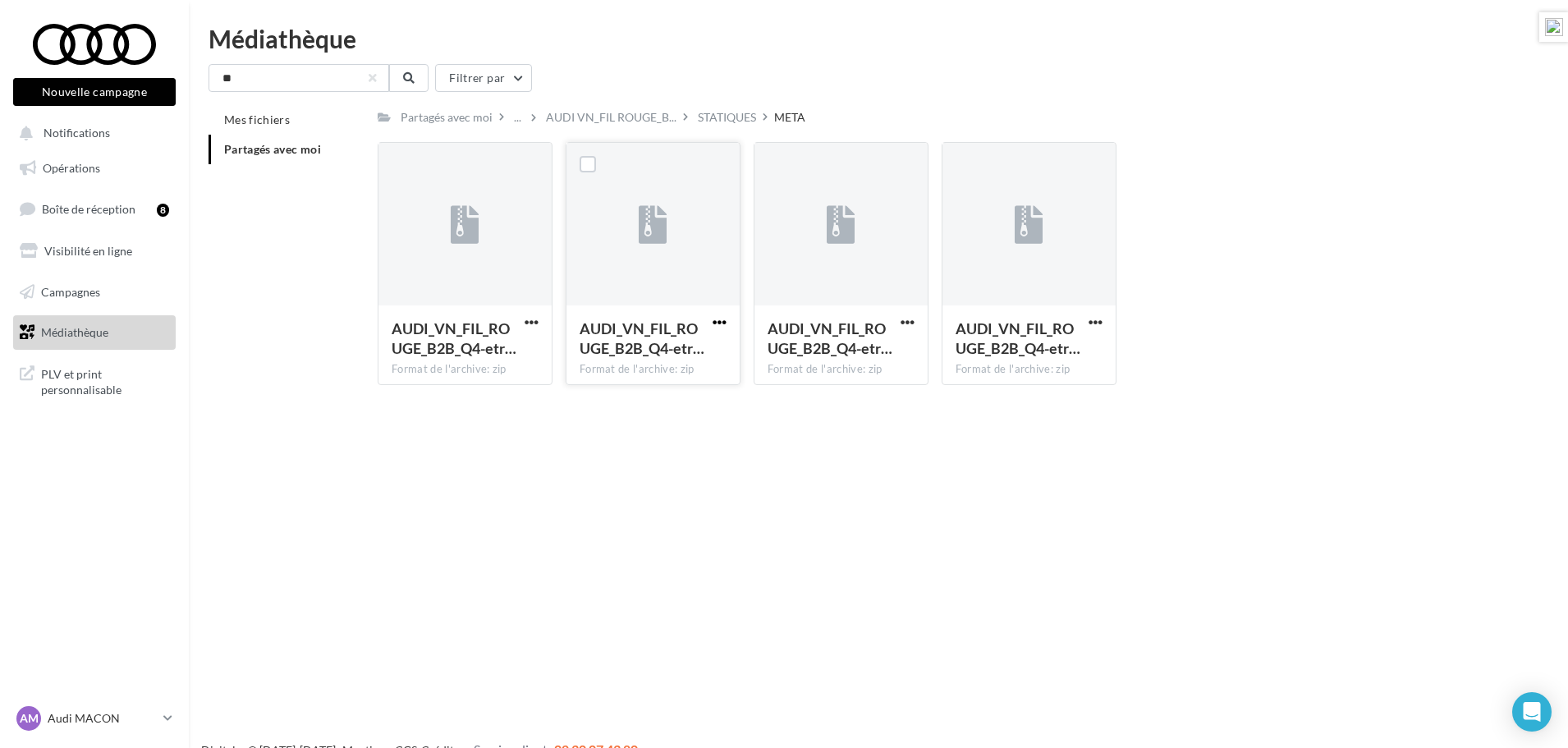
click at [724, 324] on span "button" at bounding box center [720, 323] width 14 height 14
click button "Télécharger"
